Goal: Information Seeking & Learning: Learn about a topic

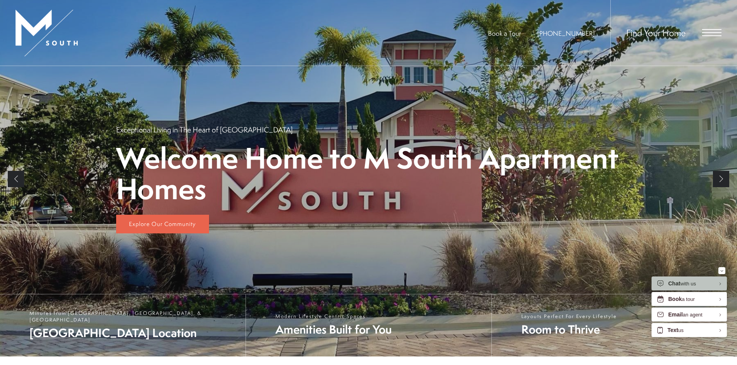
scroll to position [155, 0]
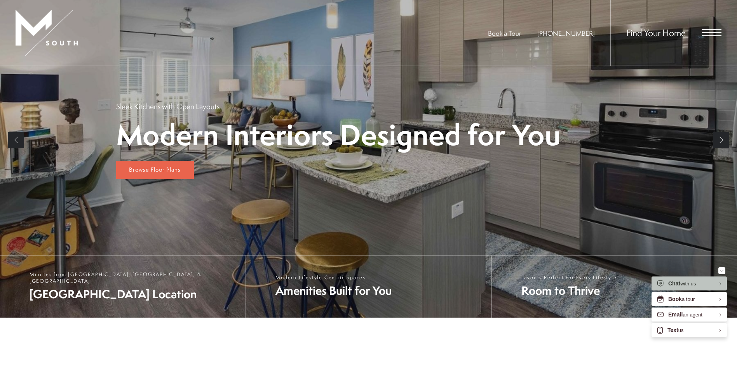
click at [716, 140] on link "Next" at bounding box center [721, 140] width 16 height 16
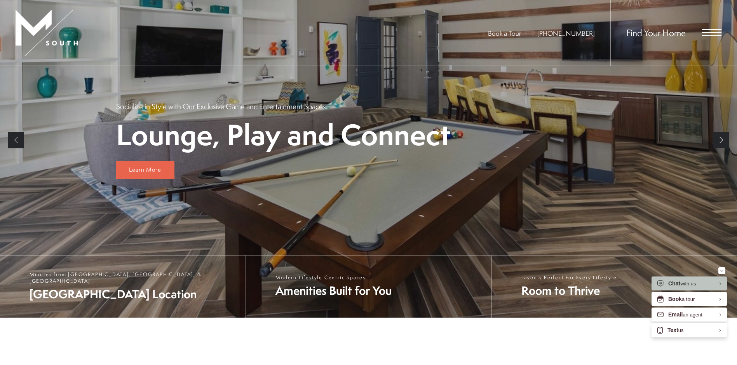
scroll to position [0, 0]
click at [715, 31] on span "Open Menu" at bounding box center [711, 32] width 19 height 7
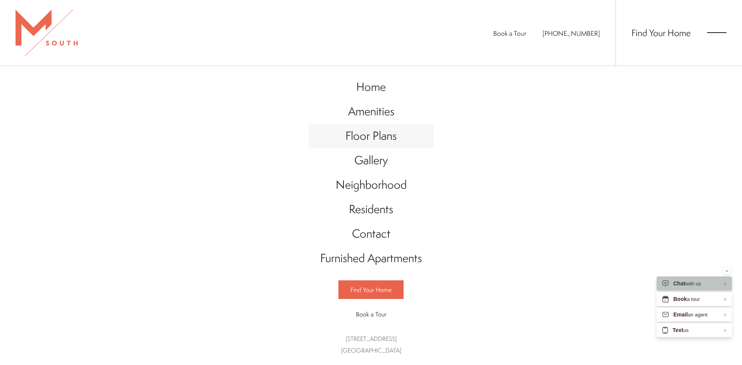
click at [386, 135] on span "Floor Plans" at bounding box center [371, 136] width 51 height 16
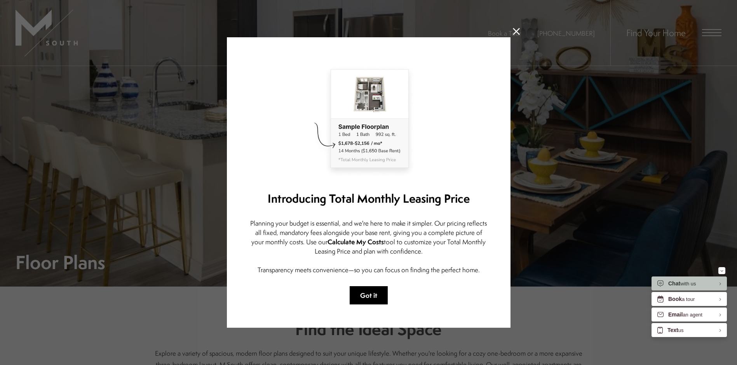
click at [356, 289] on button "Got it" at bounding box center [368, 295] width 38 height 18
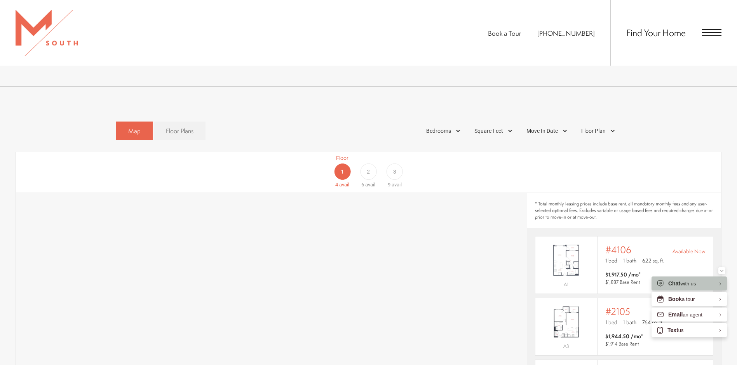
scroll to position [544, 0]
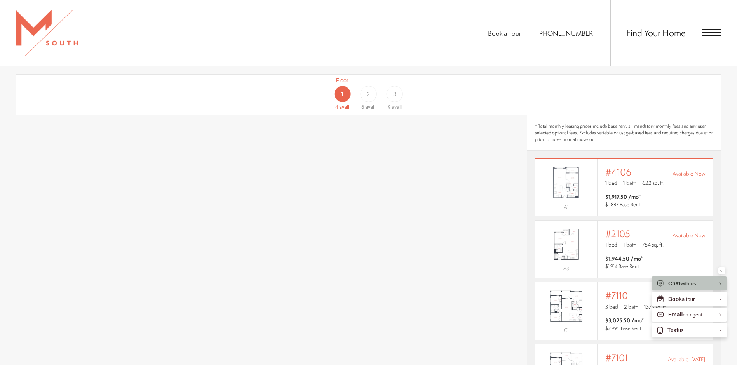
click at [574, 176] on img "View #4106" at bounding box center [566, 182] width 62 height 39
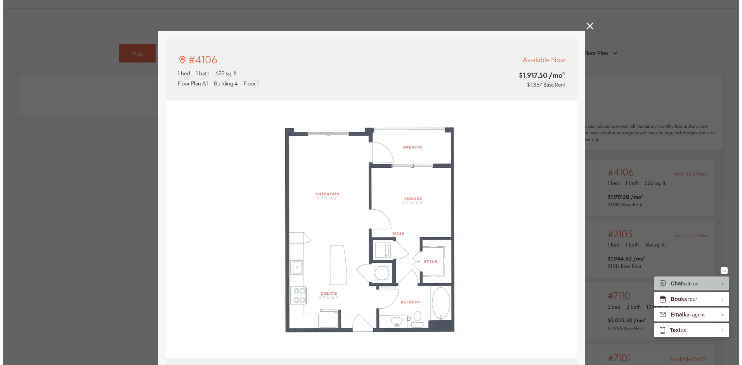
scroll to position [0, 0]
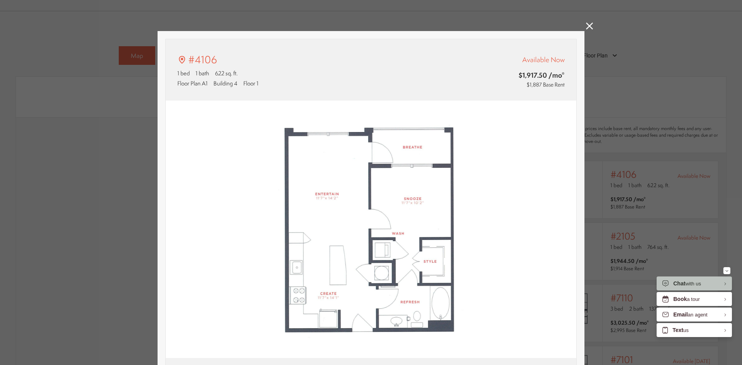
type input "**********"
click at [586, 31] on link at bounding box center [589, 27] width 7 height 9
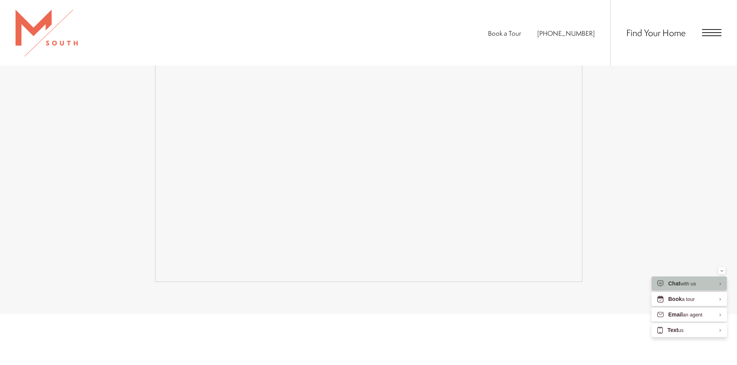
scroll to position [1747, 0]
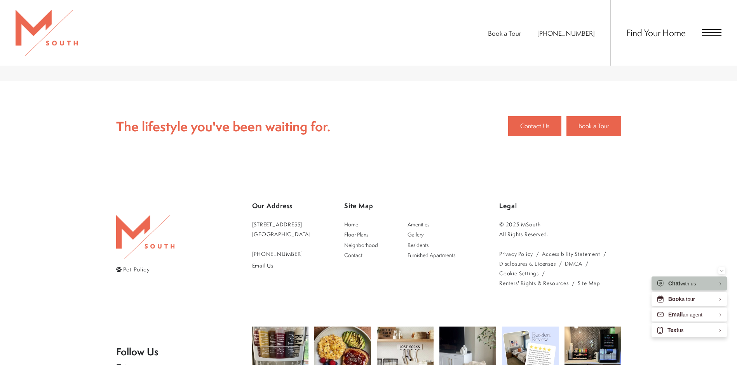
drag, startPoint x: 250, startPoint y: 212, endPoint x: 301, endPoint y: 219, distance: 50.9
click at [301, 219] on div "Pet Policy Our Address [STREET_ADDRESS] [PHONE_NUMBER] Email Us Site Map Home A…" at bounding box center [368, 243] width 505 height 89
click at [220, 202] on div "Pet Policy" at bounding box center [184, 243] width 136 height 89
drag, startPoint x: 251, startPoint y: 213, endPoint x: 295, endPoint y: 224, distance: 44.9
click at [295, 224] on div "Pet Policy Our Address [STREET_ADDRESS] [PHONE_NUMBER] Email Us Site Map Home A…" at bounding box center [368, 243] width 505 height 89
